Goal: Information Seeking & Learning: Learn about a topic

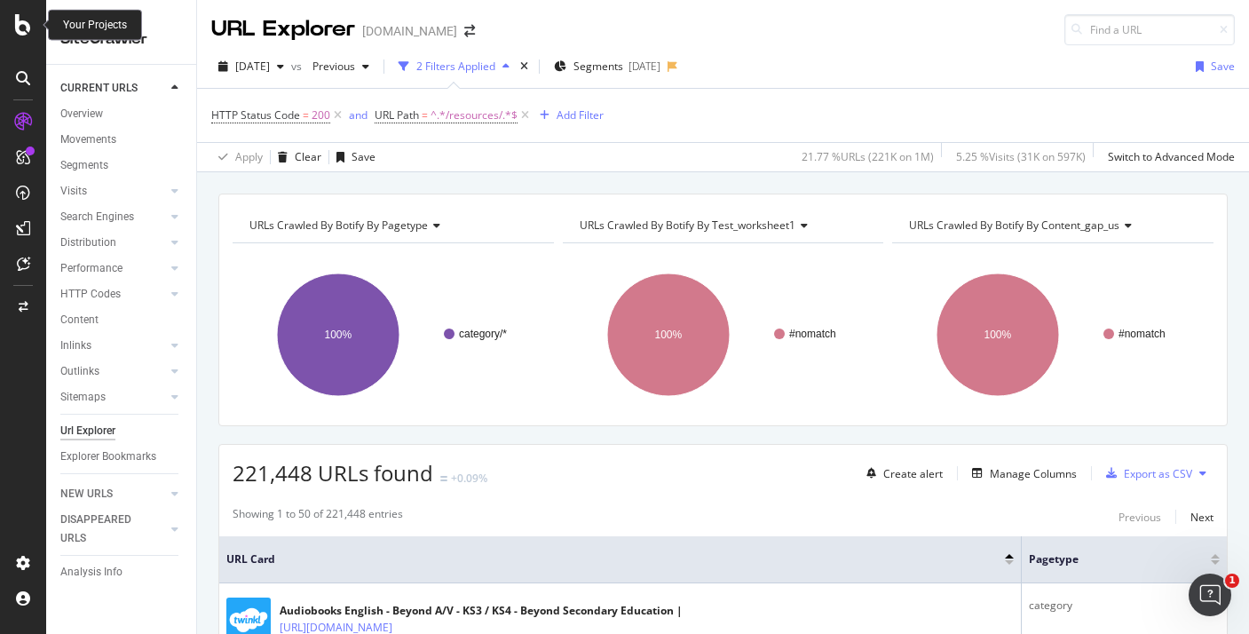
click at [29, 32] on icon at bounding box center [23, 24] width 16 height 21
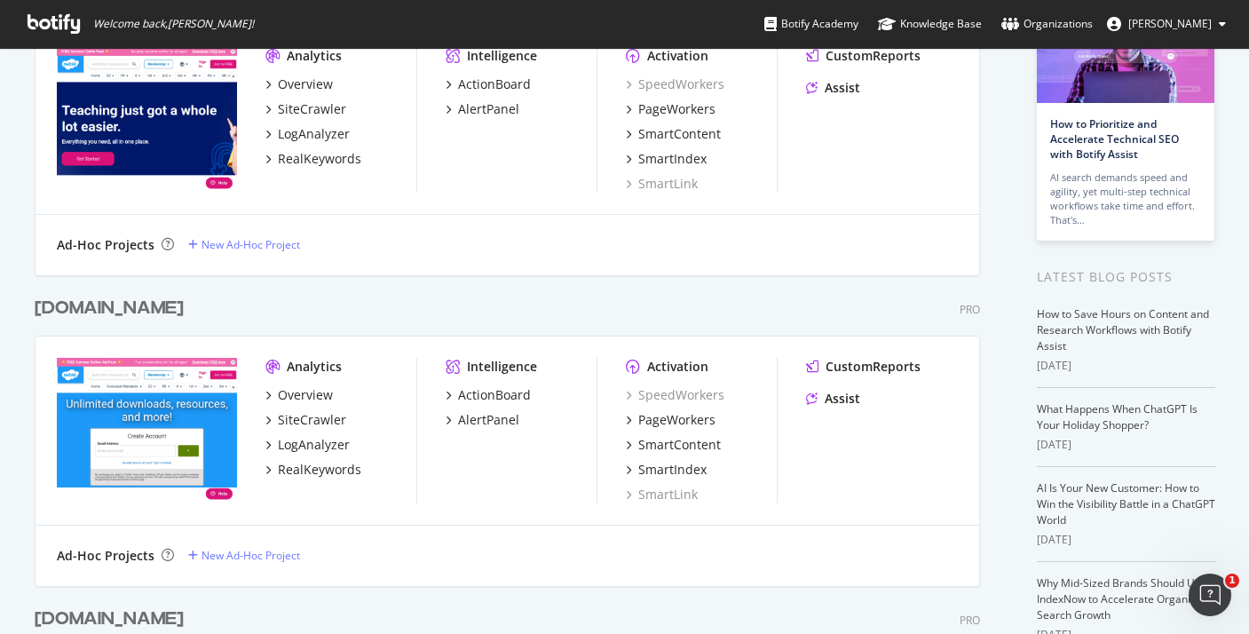
scroll to position [126, 0]
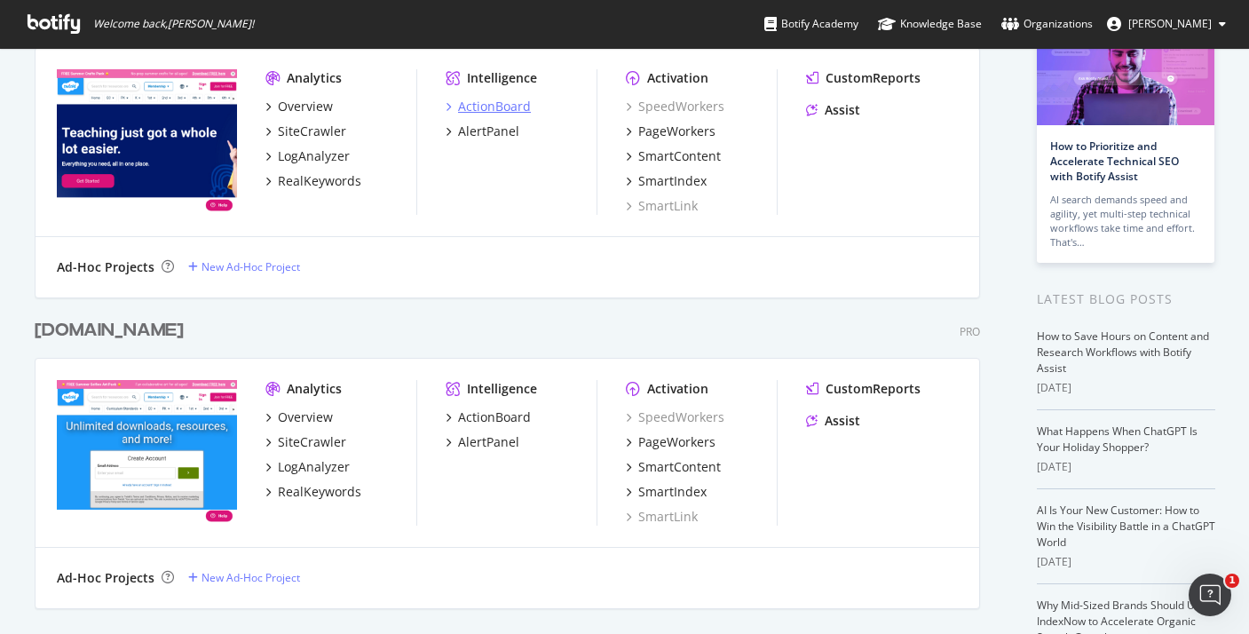
click at [506, 99] on div "ActionBoard" at bounding box center [494, 107] width 73 height 18
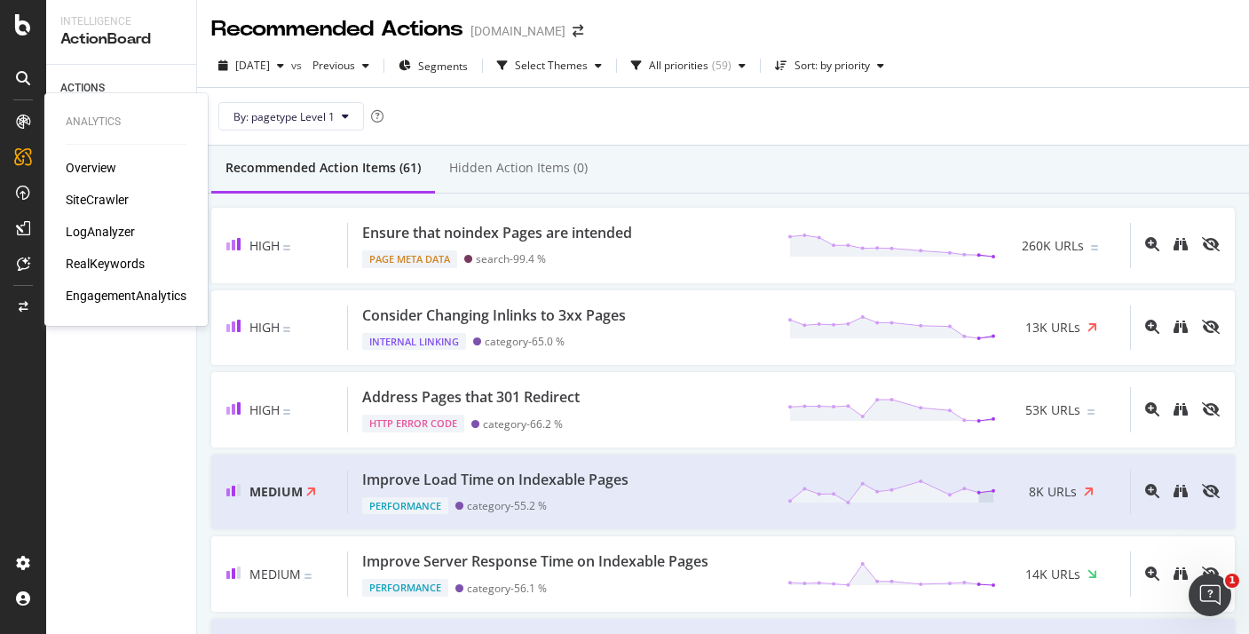
click at [98, 238] on div "LogAnalyzer" at bounding box center [100, 232] width 69 height 18
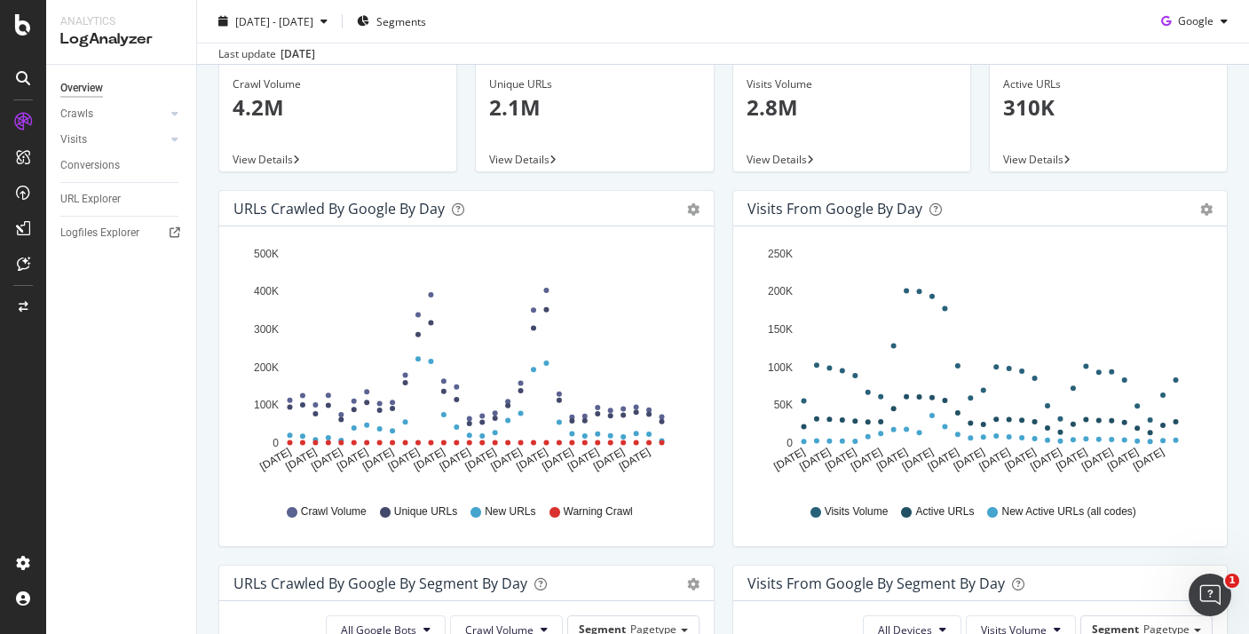
scroll to position [113, 0]
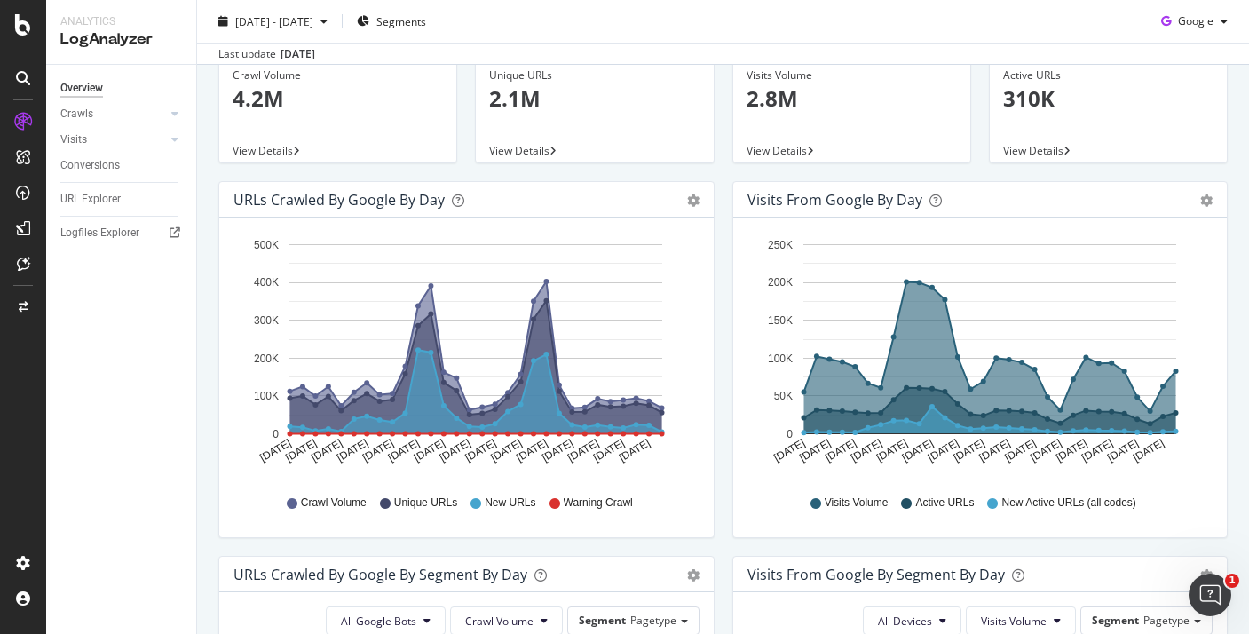
click at [427, 199] on div "URLs Crawled by Google by day" at bounding box center [338, 200] width 211 height 18
click at [687, 205] on icon "gear" at bounding box center [693, 200] width 12 height 12
click at [693, 201] on icon "gear" at bounding box center [693, 200] width 12 height 12
click at [643, 266] on span "Table" at bounding box center [642, 268] width 142 height 24
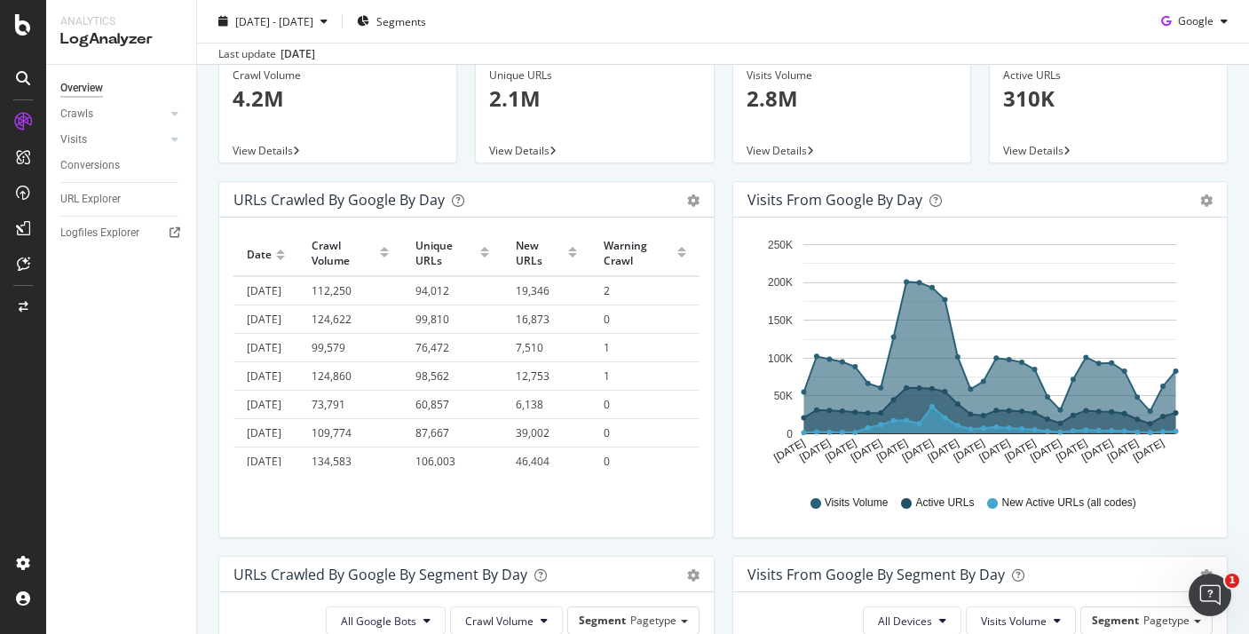
click at [684, 209] on div "URLs Crawled by Google by day Area Table" at bounding box center [466, 199] width 494 height 35
click at [690, 196] on icon "gear" at bounding box center [693, 200] width 12 height 12
click at [603, 238] on span "Area" at bounding box center [642, 235] width 142 height 24
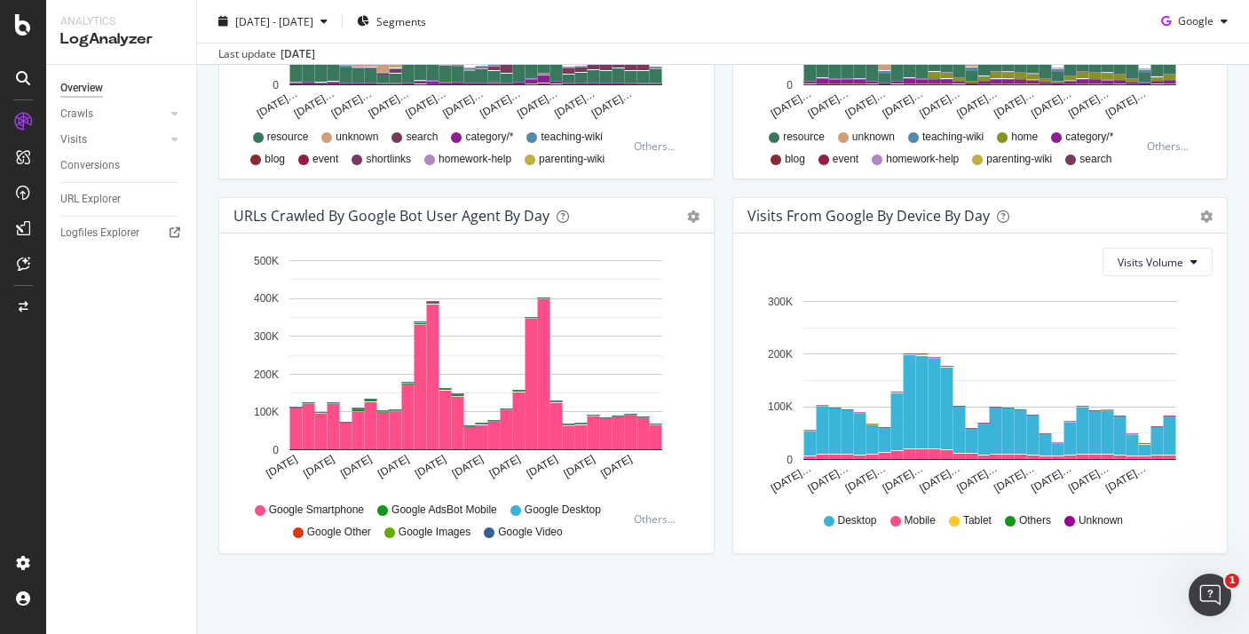
scroll to position [0, 0]
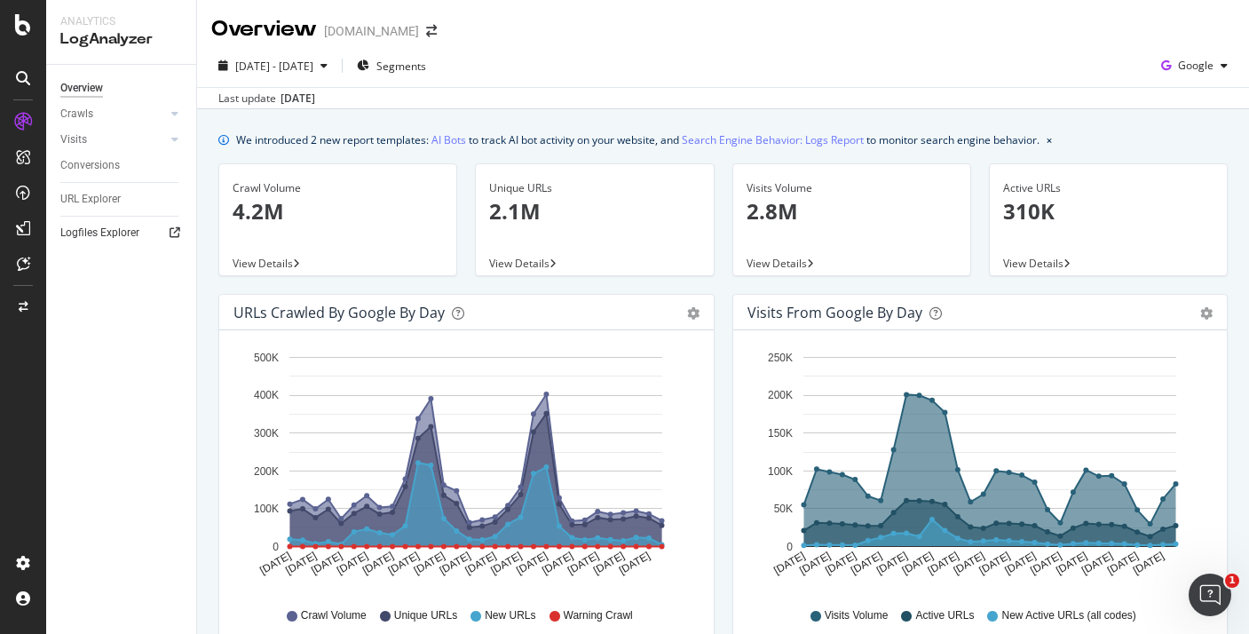
click at [171, 232] on icon at bounding box center [174, 232] width 11 height 11
click at [84, 108] on div "Crawls" at bounding box center [76, 114] width 33 height 19
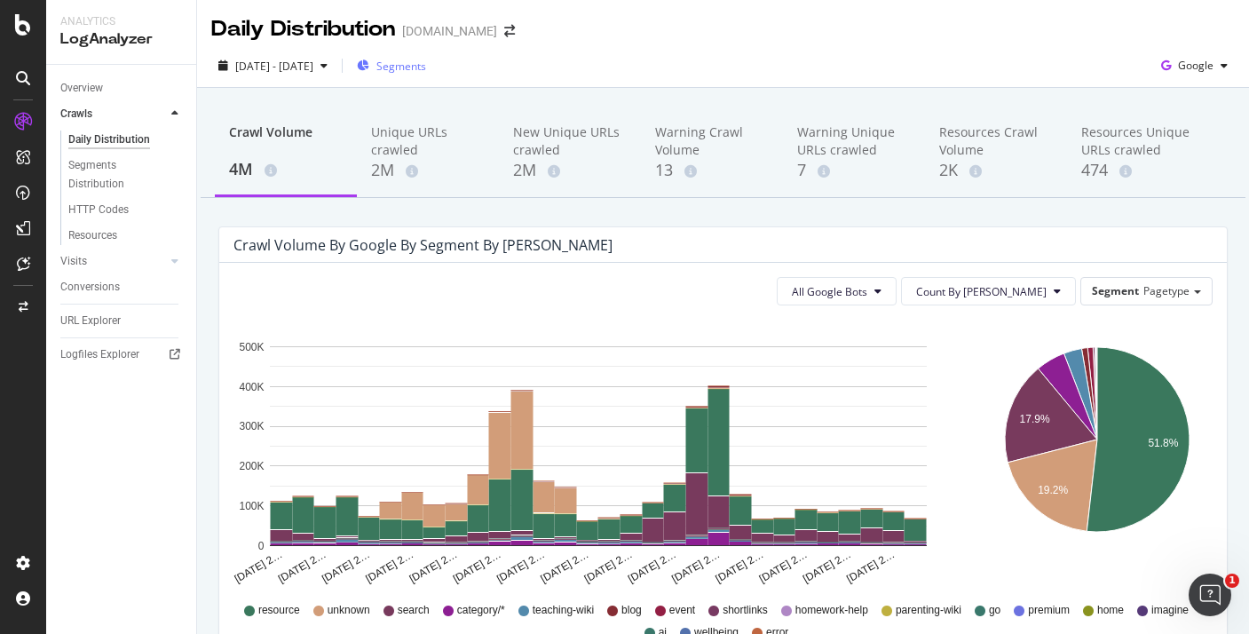
click at [426, 68] on span "Segments" at bounding box center [401, 66] width 50 height 15
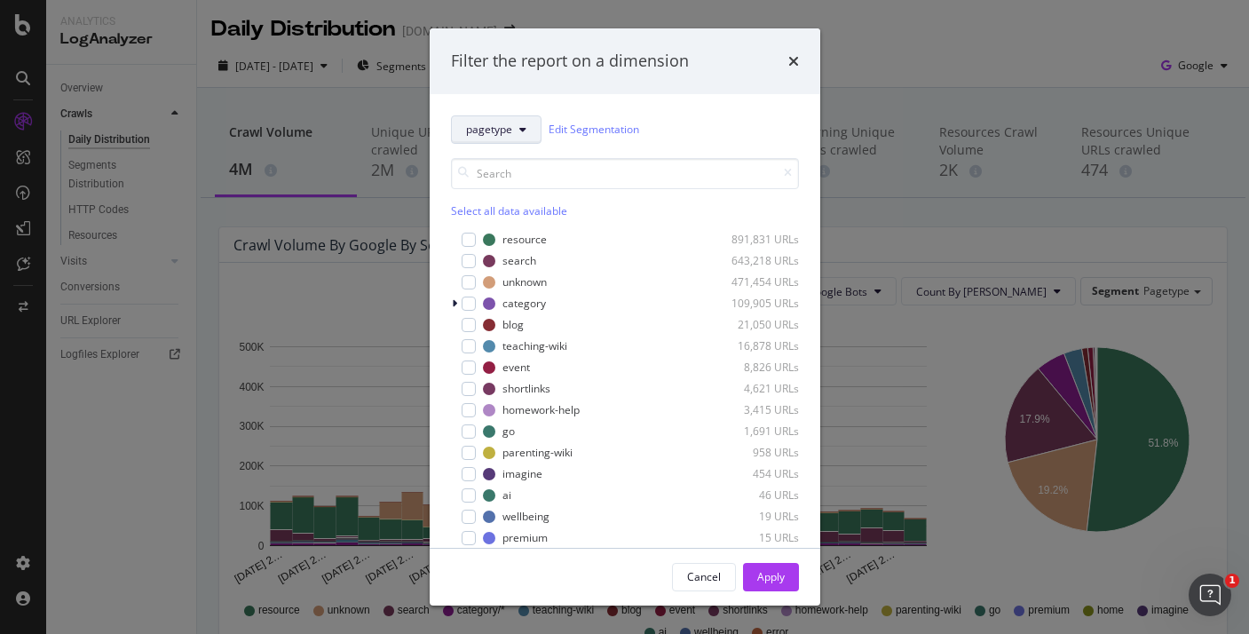
click at [503, 141] on button "pagetype" at bounding box center [496, 129] width 91 height 28
click at [786, 59] on div "Filter the report on a dimension" at bounding box center [625, 61] width 348 height 23
click at [793, 61] on icon "times" at bounding box center [793, 61] width 11 height 14
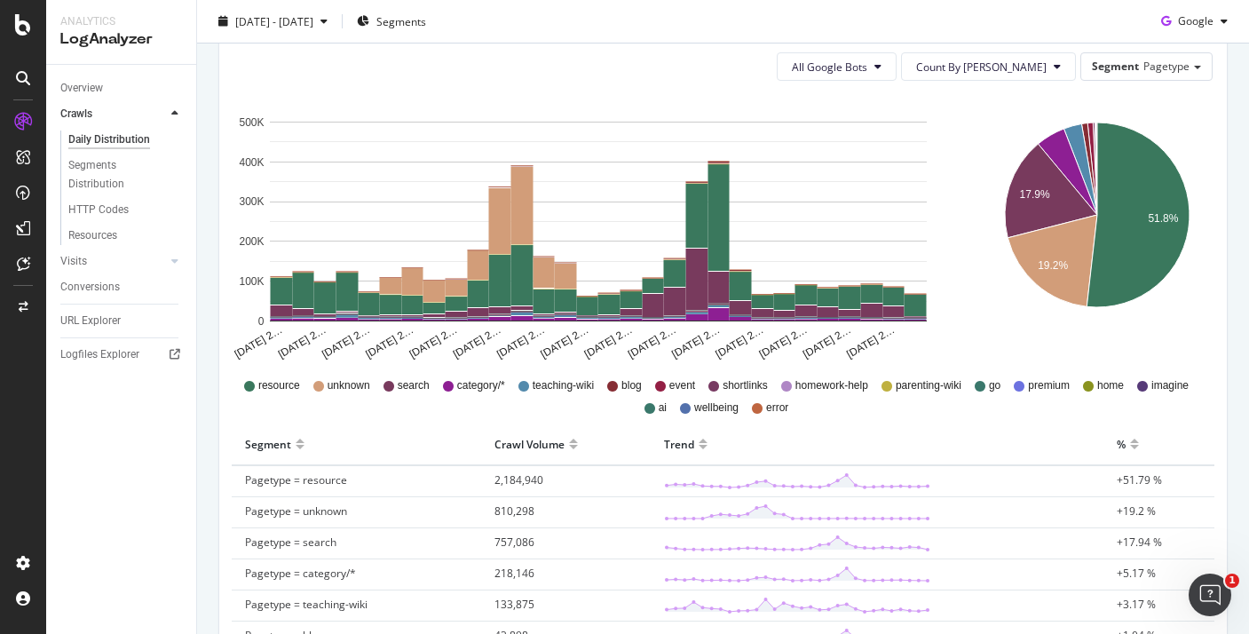
scroll to position [12, 0]
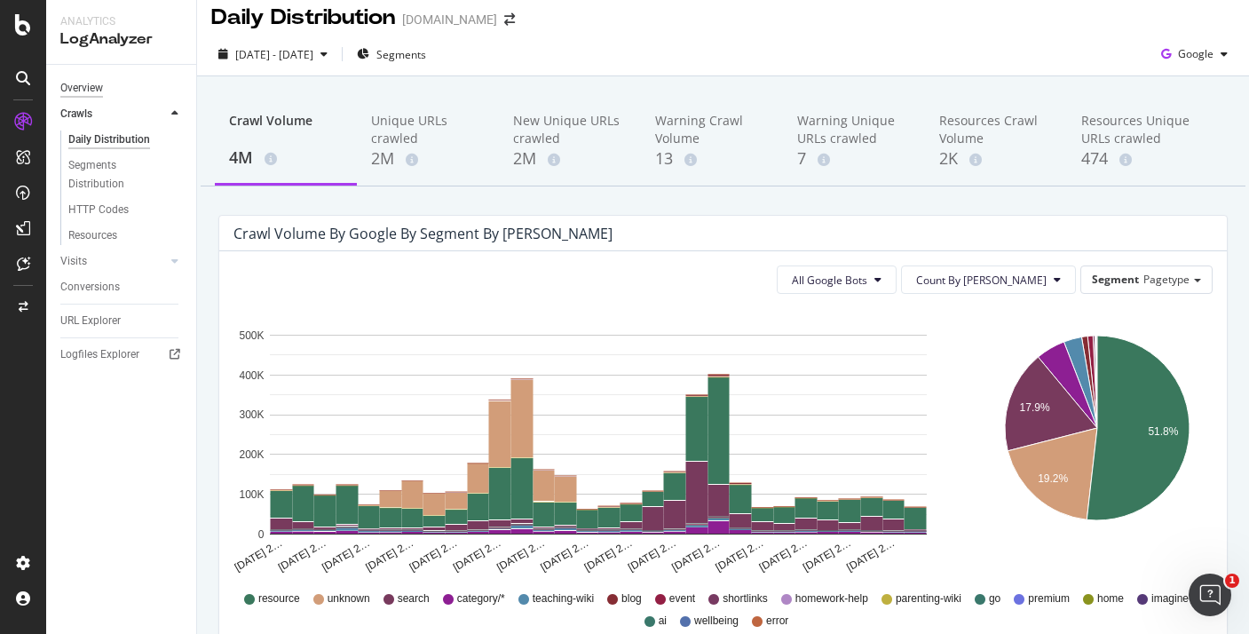
click at [96, 94] on div "Overview" at bounding box center [81, 88] width 43 height 19
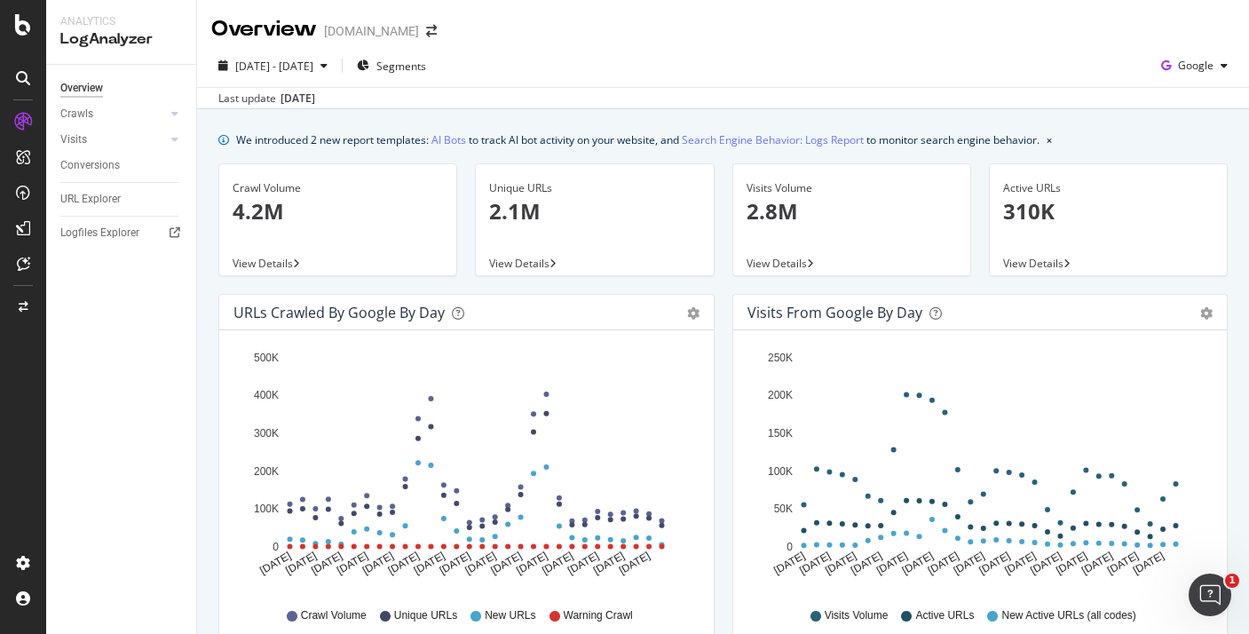
click at [271, 265] on span "View Details" at bounding box center [262, 263] width 60 height 15
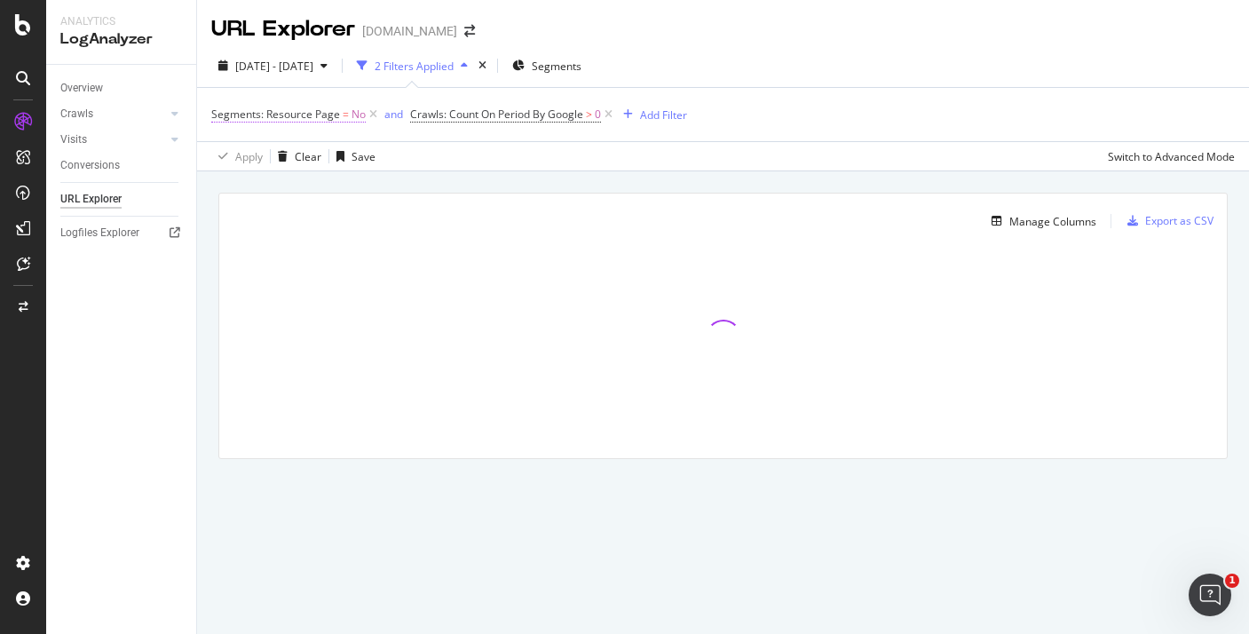
click at [323, 114] on span "Segments: Resource Page" at bounding box center [275, 113] width 129 height 15
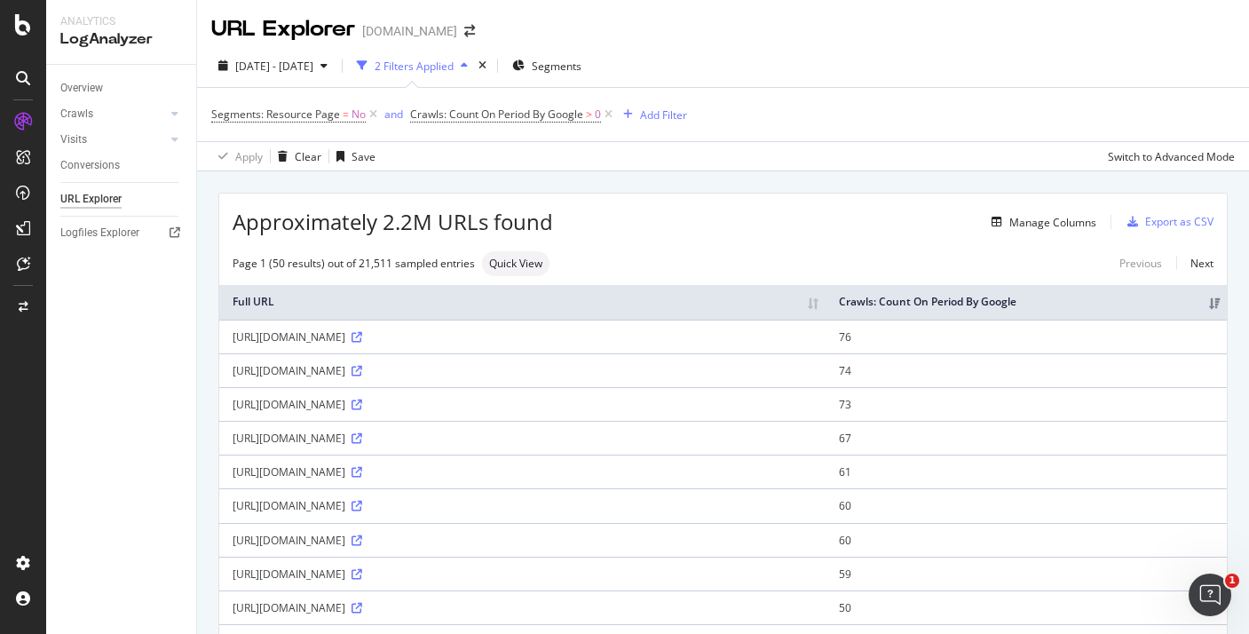
click at [351, 92] on div "Segments: Resource Page = No and Crawls: Count On Period By Google > 0 Add Filt…" at bounding box center [722, 114] width 1023 height 53
click at [374, 120] on icon at bounding box center [373, 115] width 15 height 18
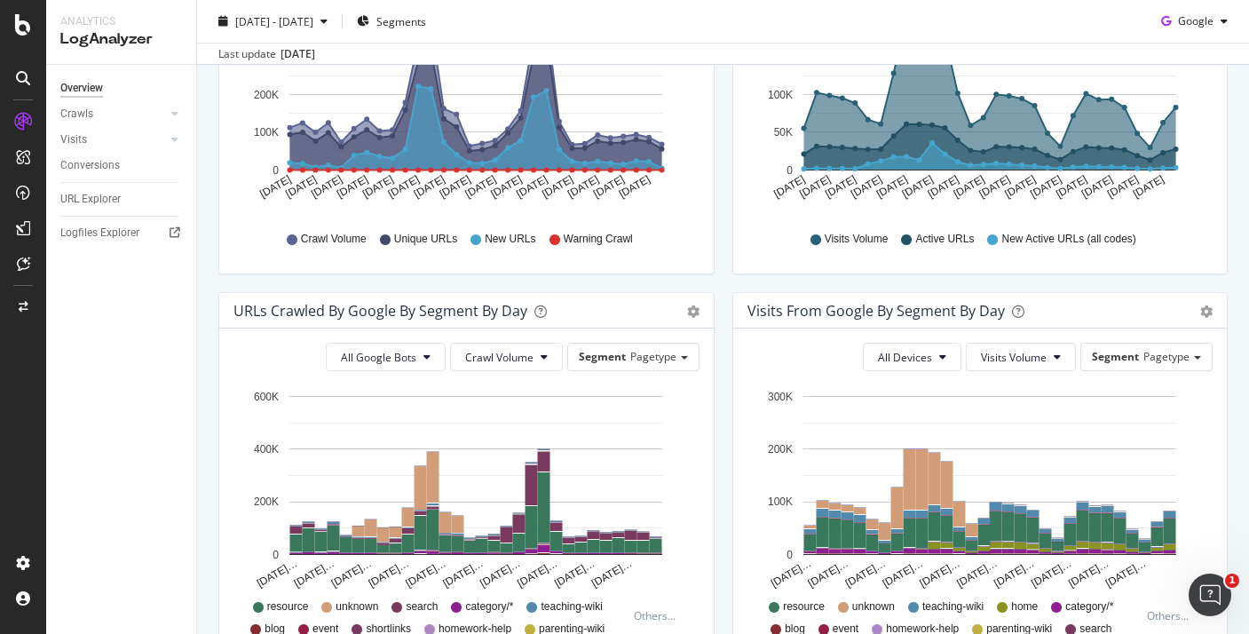
scroll to position [498, 0]
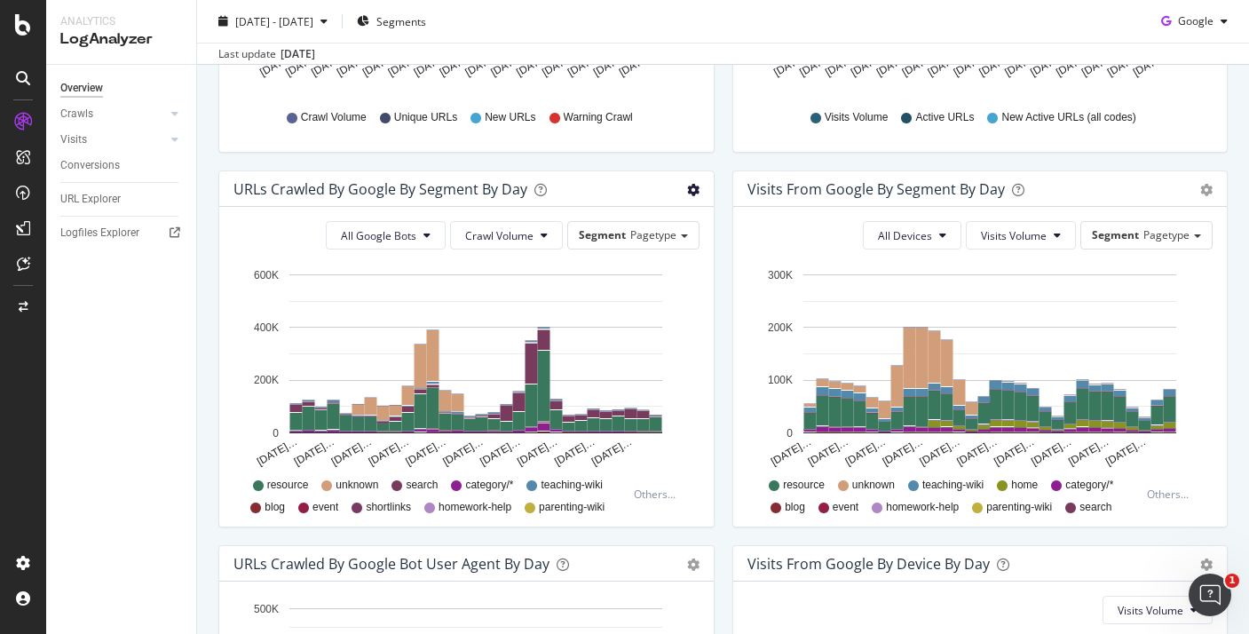
click at [697, 187] on icon "gear" at bounding box center [693, 190] width 12 height 12
click at [631, 245] on span "Table" at bounding box center [642, 257] width 142 height 24
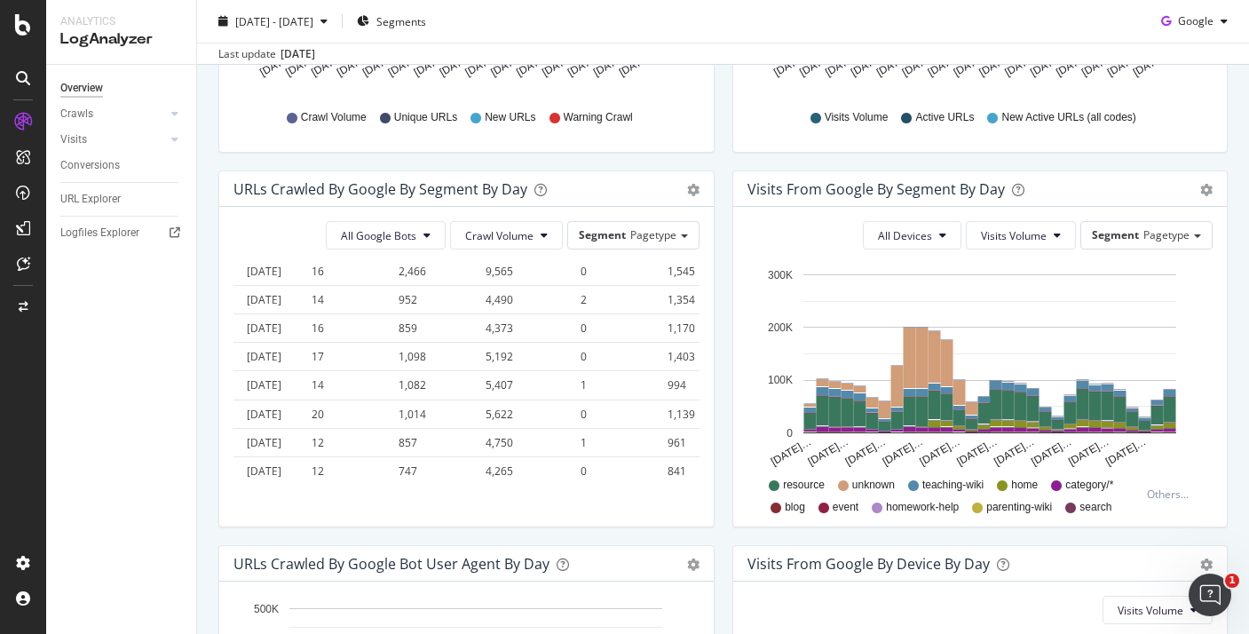
scroll to position [763, 0]
click at [691, 192] on icon "gear" at bounding box center [693, 190] width 12 height 12
click at [689, 194] on icon "gear" at bounding box center [693, 190] width 12 height 12
click at [667, 224] on span "Timeline (by Value)" at bounding box center [642, 224] width 142 height 24
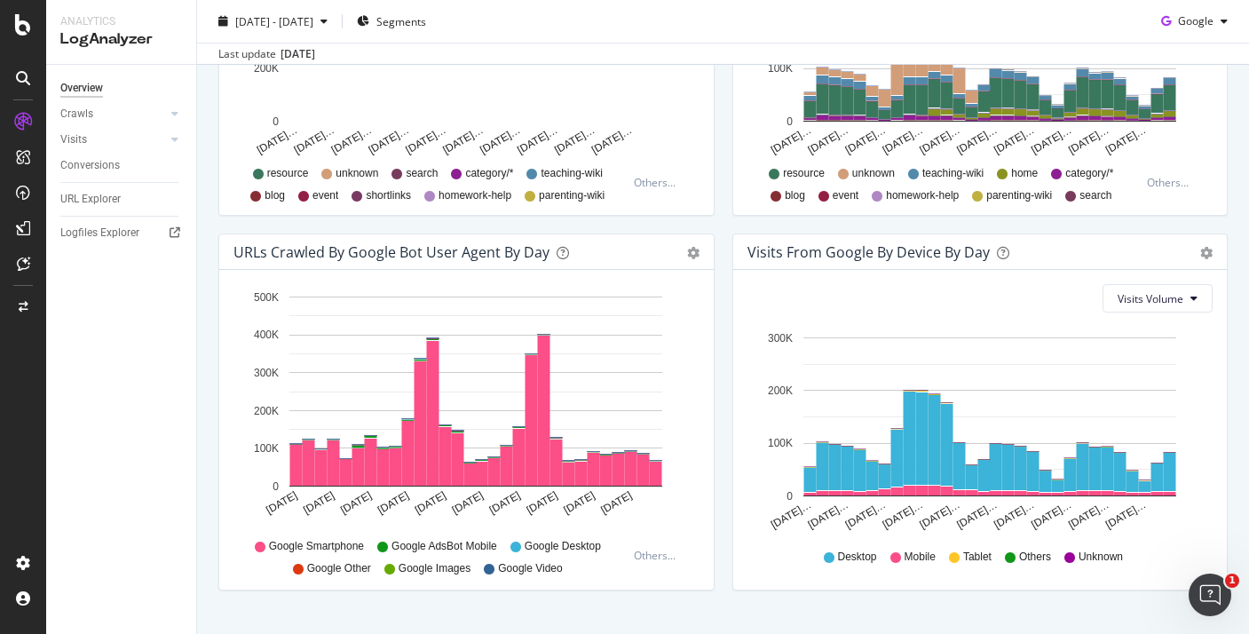
scroll to position [846, 0]
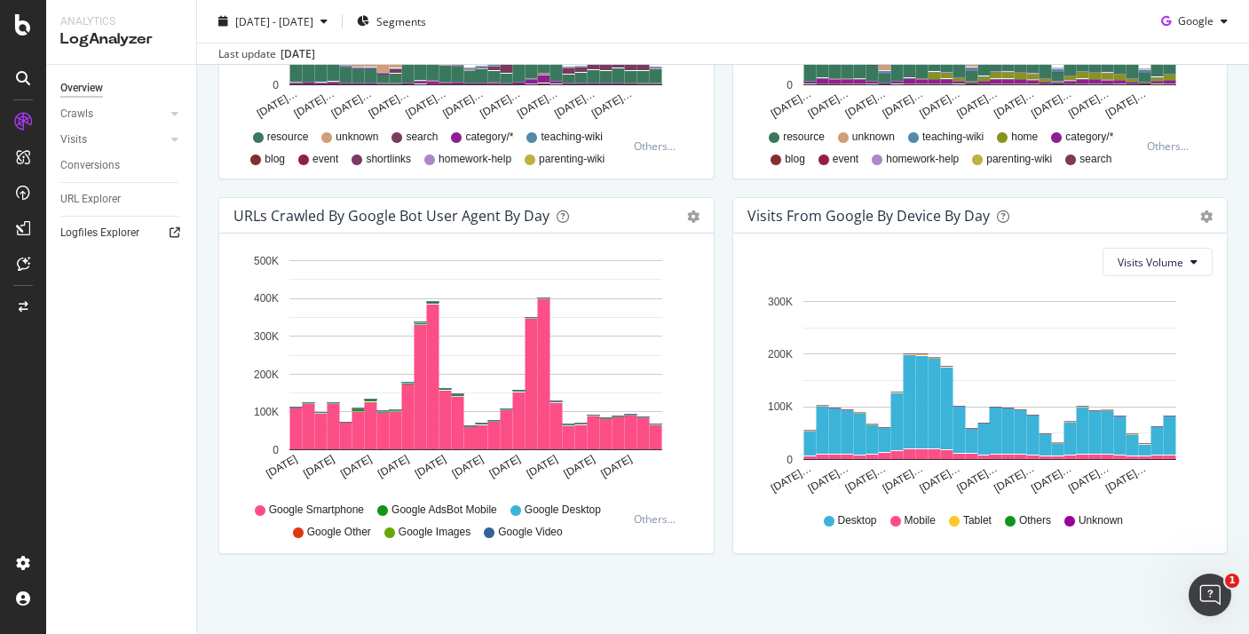
click at [173, 239] on div at bounding box center [175, 233] width 18 height 18
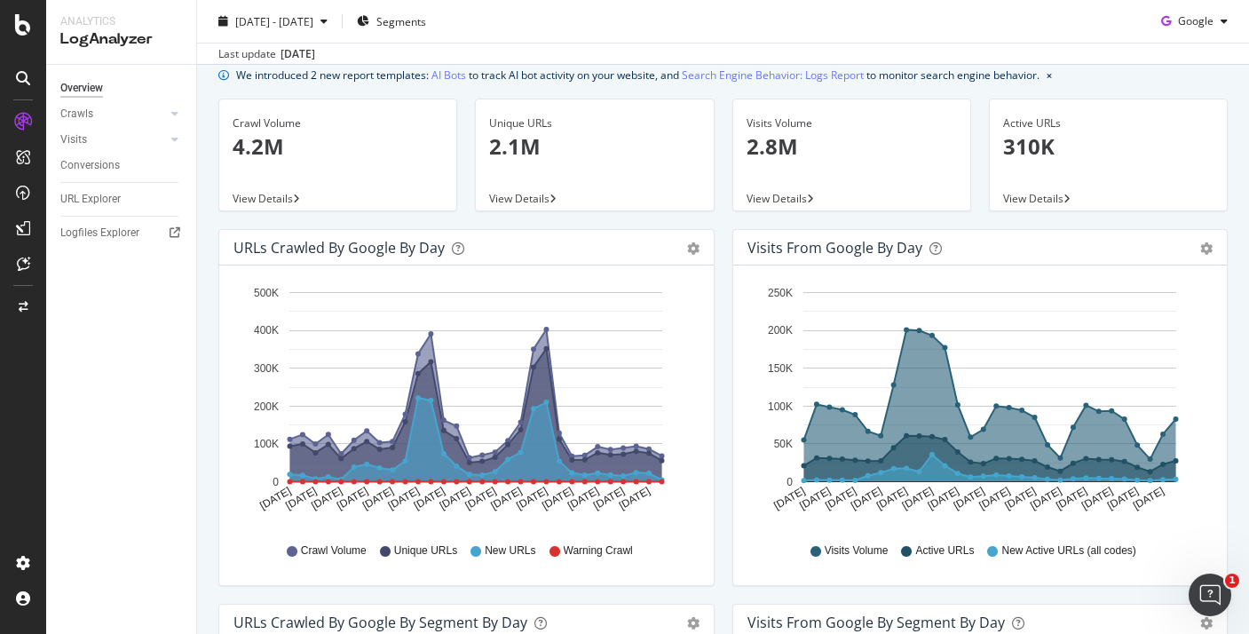
scroll to position [0, 0]
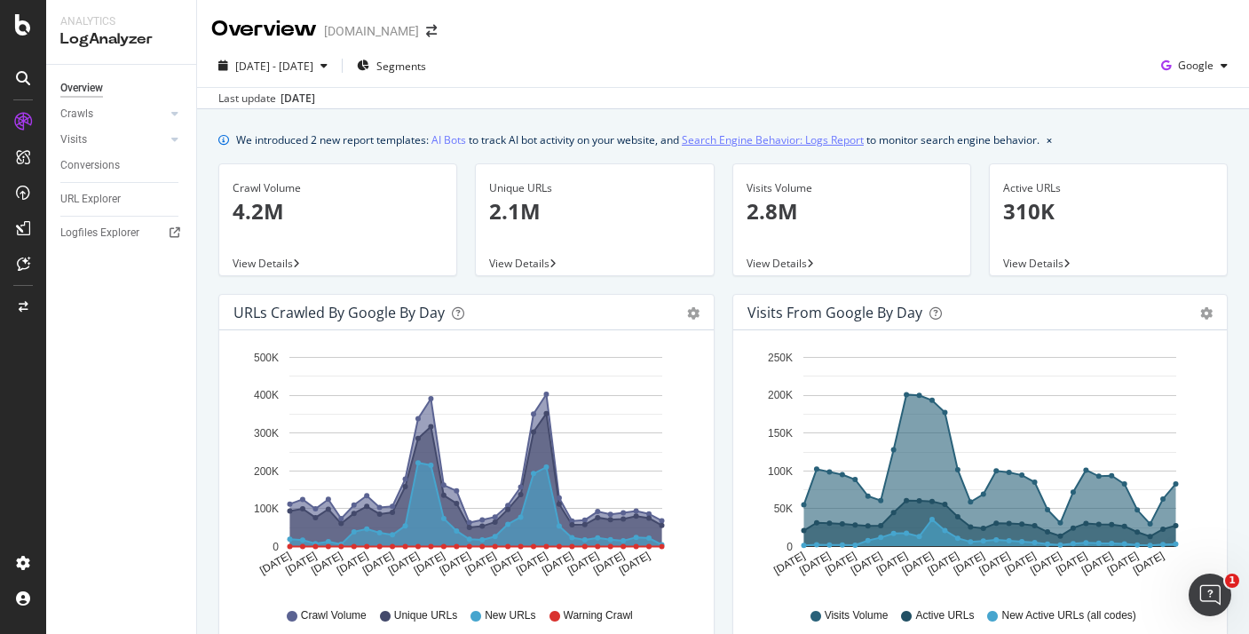
click at [850, 140] on link "Search Engine Behavior: Logs Report" at bounding box center [773, 139] width 182 height 19
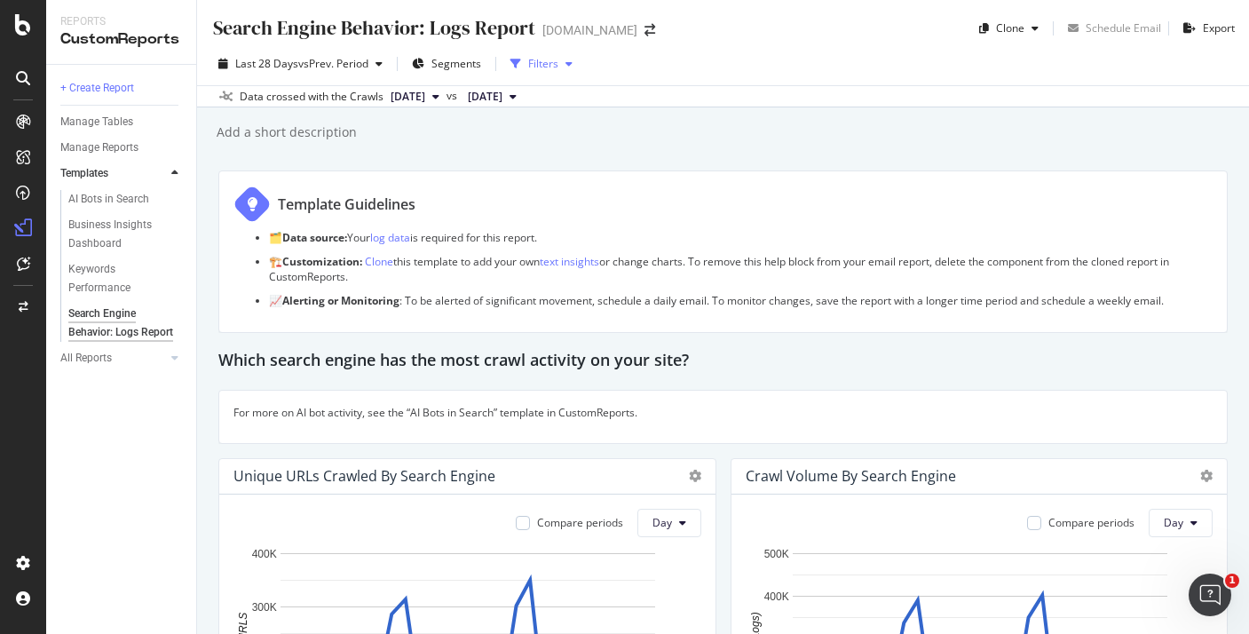
click at [558, 61] on div "Filters" at bounding box center [543, 63] width 30 height 15
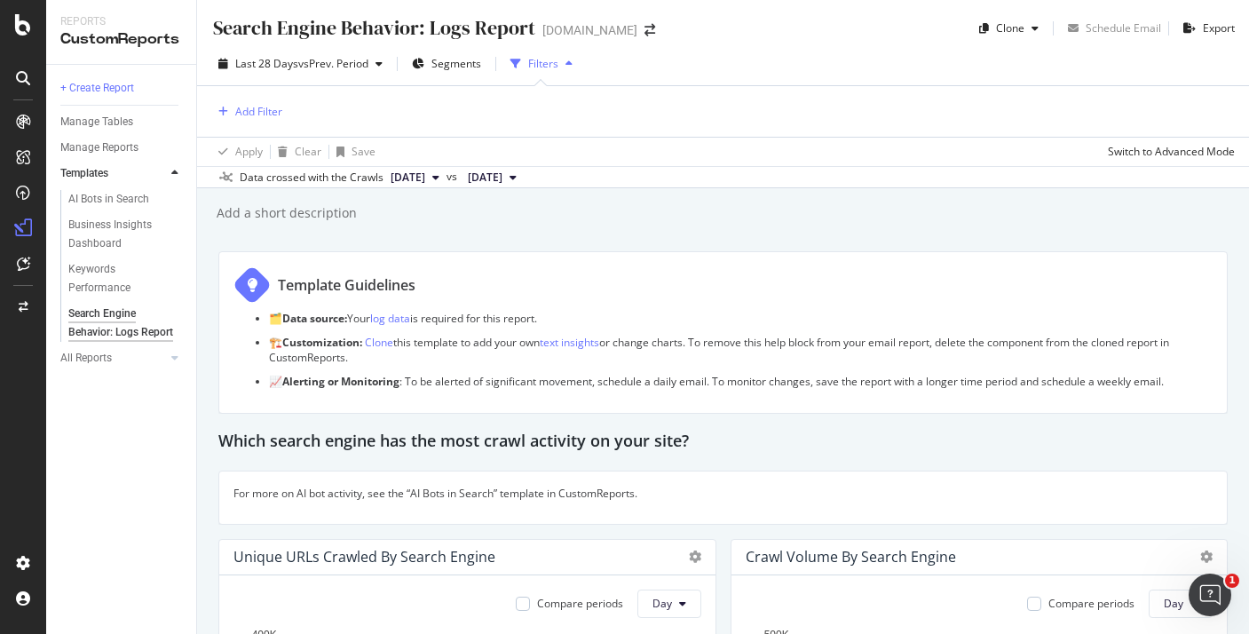
click at [558, 61] on div "Filters" at bounding box center [543, 63] width 30 height 15
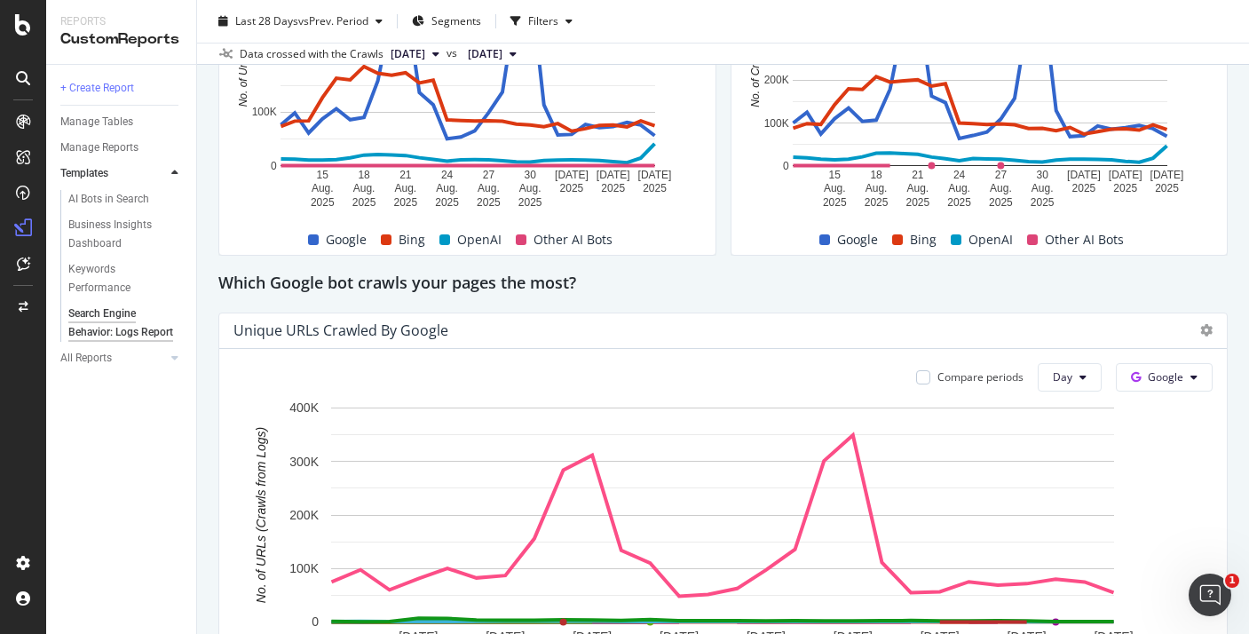
scroll to position [826, 0]
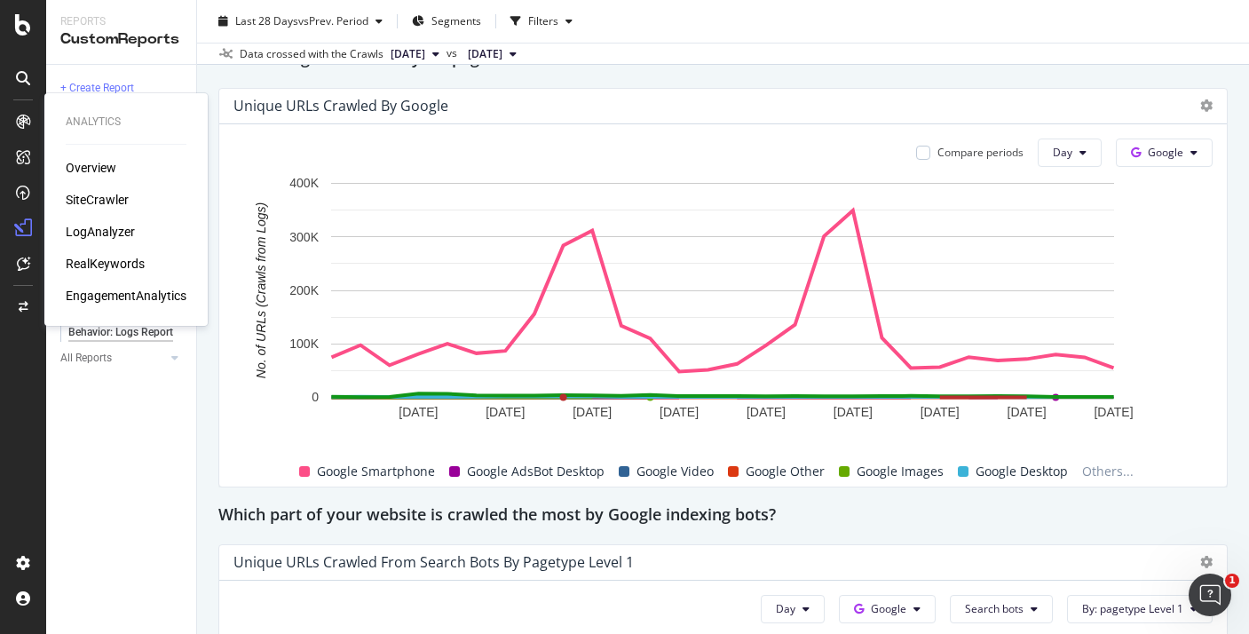
click at [109, 201] on div "SiteCrawler" at bounding box center [97, 200] width 63 height 18
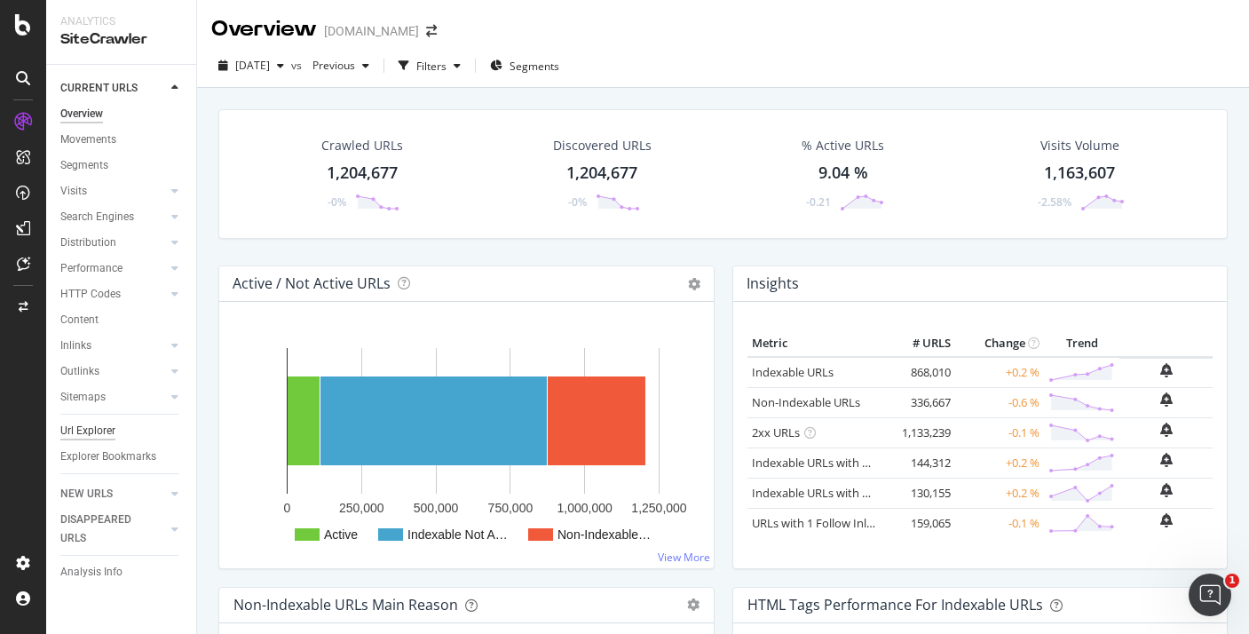
click at [106, 429] on div "Url Explorer" at bounding box center [87, 431] width 55 height 19
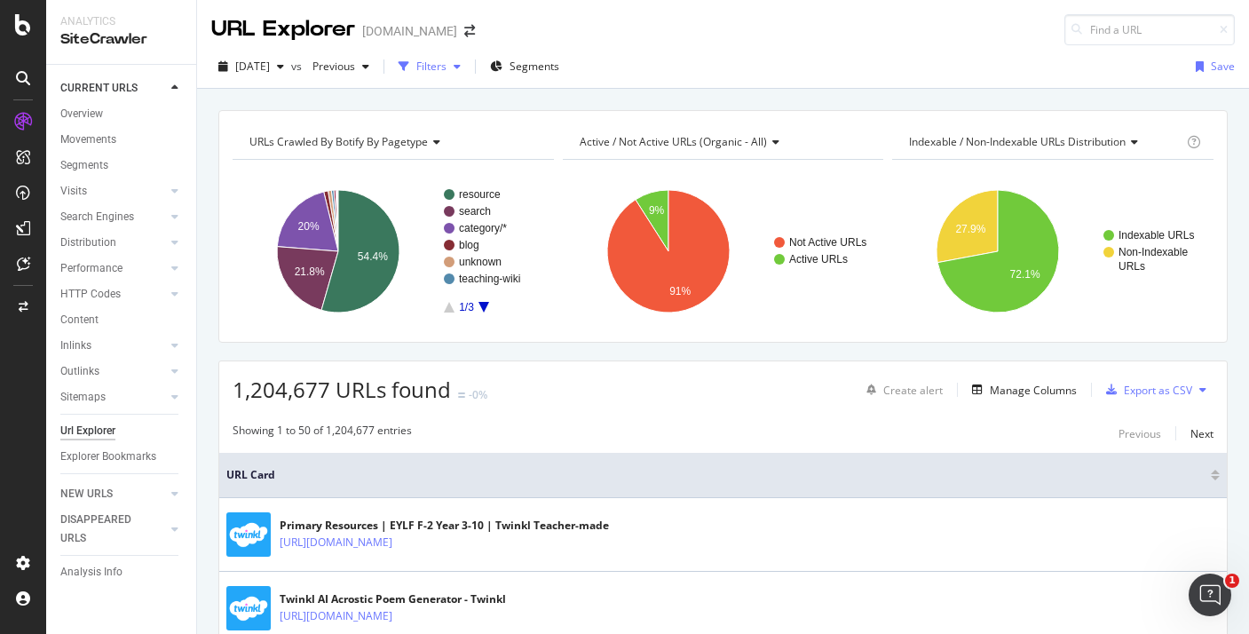
click at [446, 65] on div "Filters" at bounding box center [431, 66] width 30 height 15
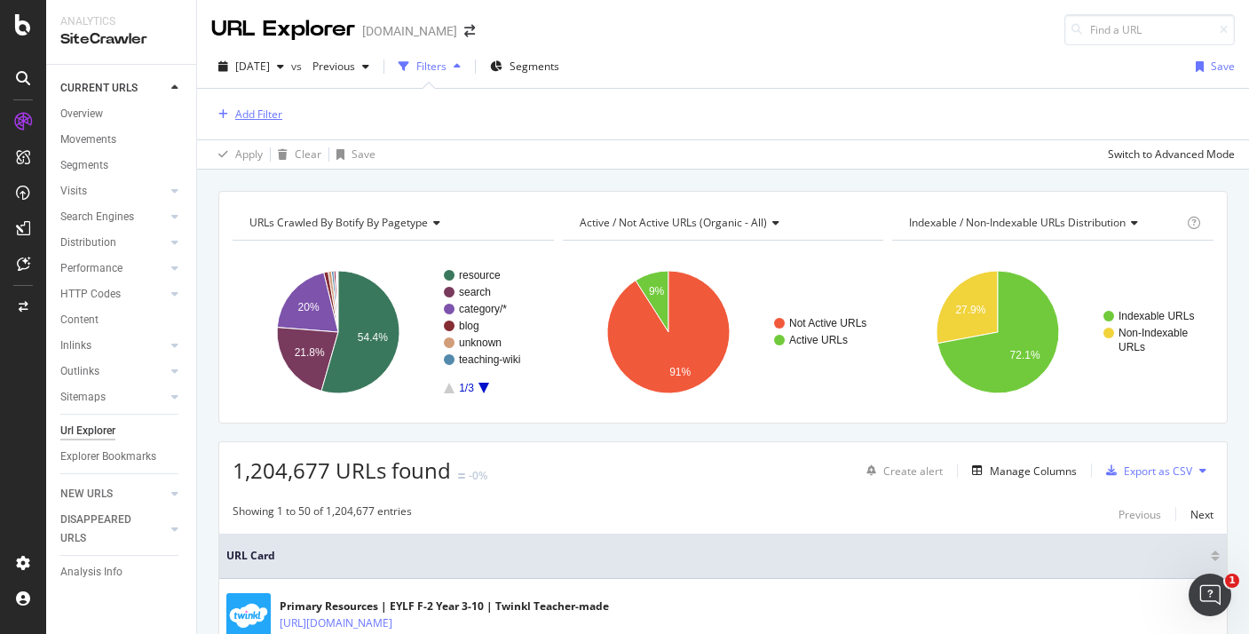
click at [262, 121] on div "Add Filter" at bounding box center [258, 113] width 47 height 15
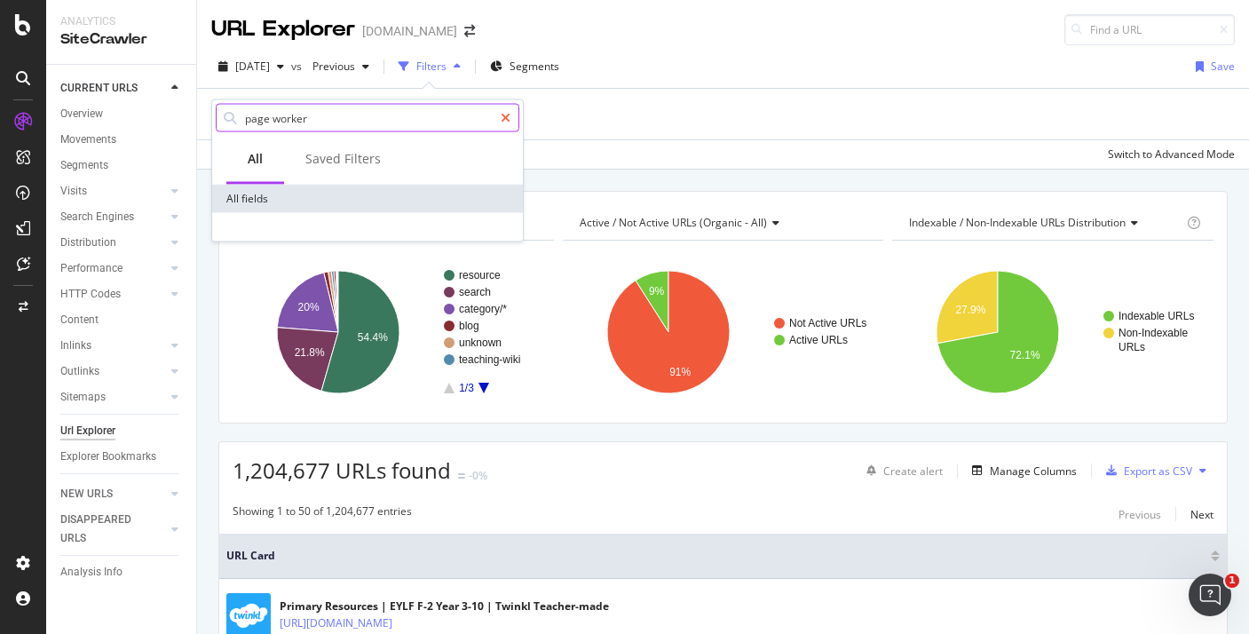
type input "page worker"
click at [501, 116] on icon at bounding box center [505, 118] width 10 height 12
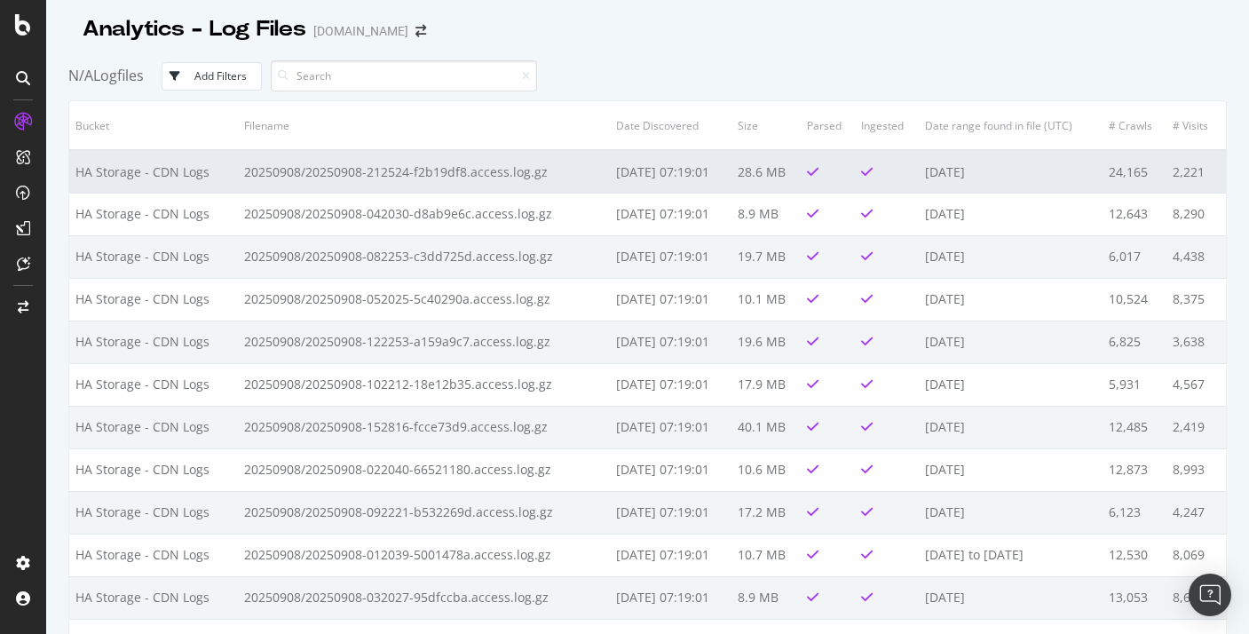
click at [284, 154] on td "20250908/20250908-212524-f2b19df8.access.log.gz" at bounding box center [424, 171] width 372 height 43
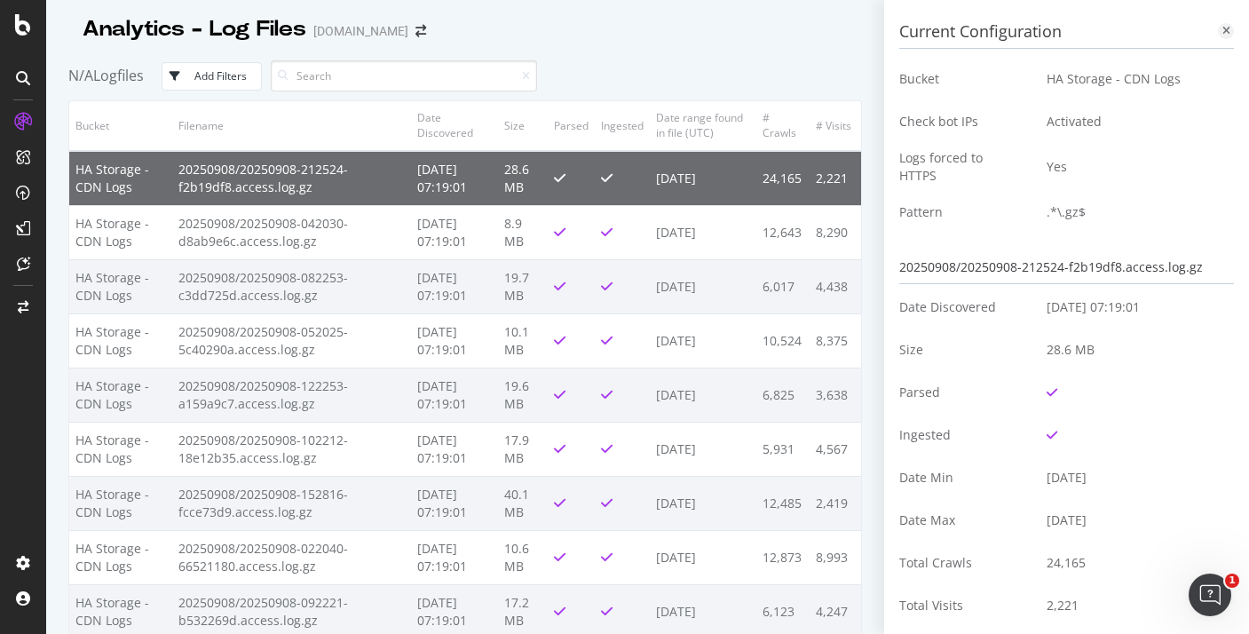
click at [1225, 29] on icon at bounding box center [1226, 31] width 8 height 11
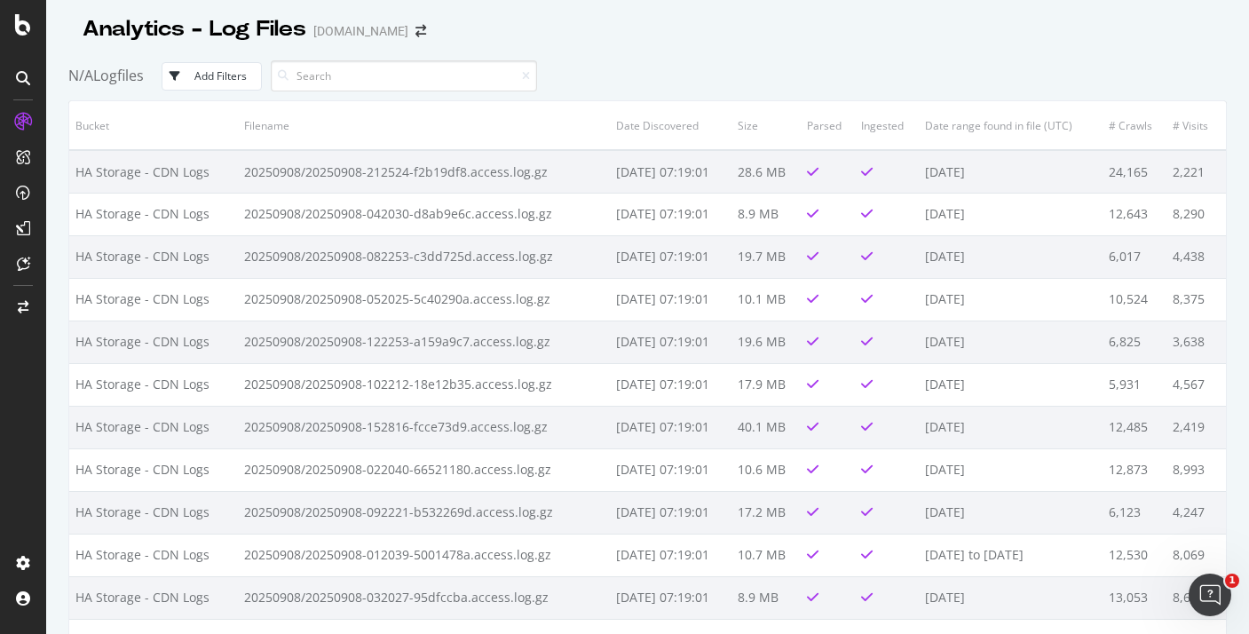
click at [243, 73] on div "Add Filters" at bounding box center [220, 75] width 52 height 15
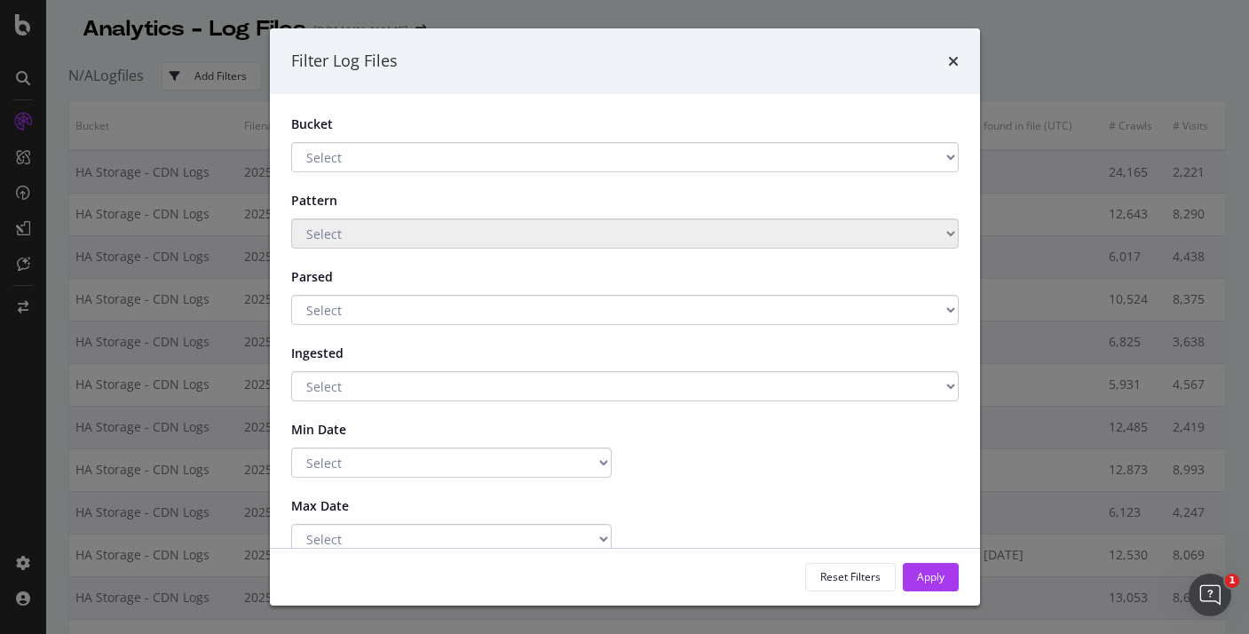
click at [335, 145] on select "Select HA Storage - CDN Logs Twinkl COM AU - HA" at bounding box center [624, 157] width 667 height 30
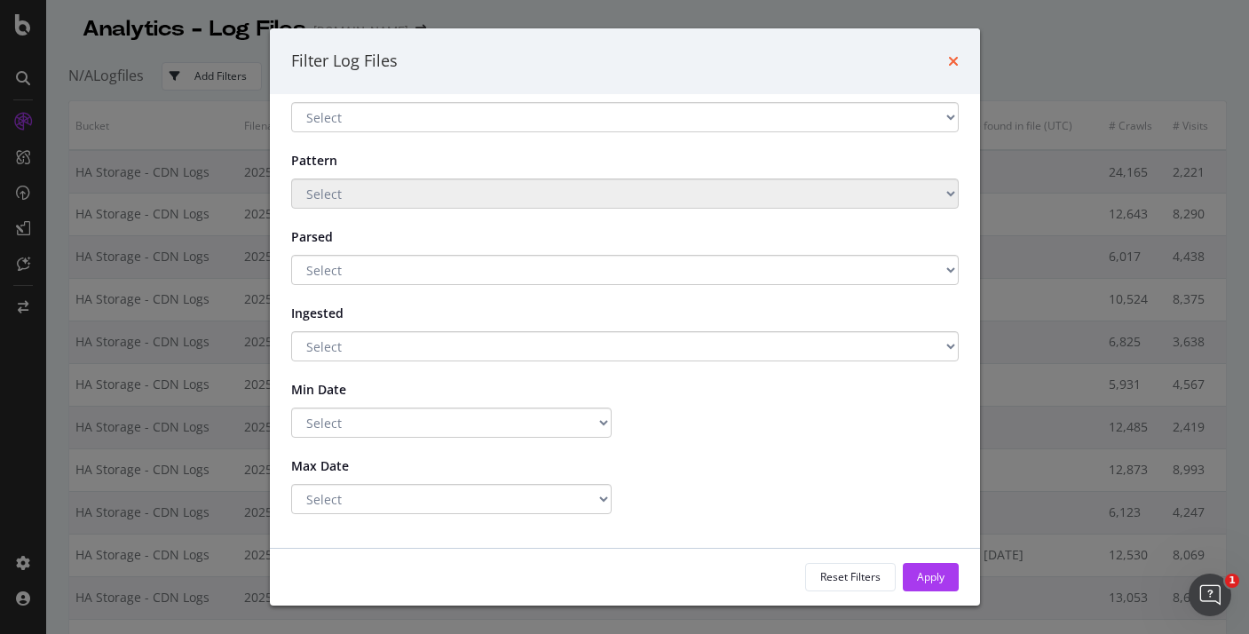
click at [957, 56] on icon "times" at bounding box center [953, 61] width 11 height 14
